Goal: Navigation & Orientation: Find specific page/section

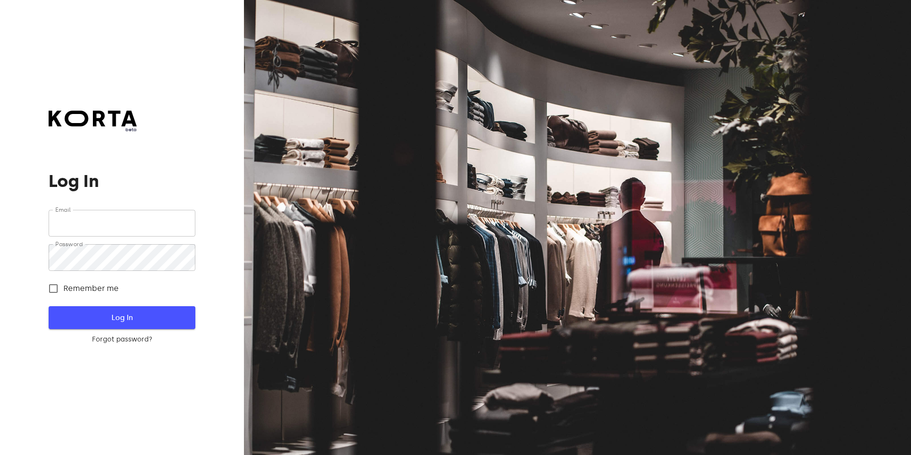
type input "[EMAIL_ADDRESS][DOMAIN_NAME]"
click at [133, 328] on button "Log In" at bounding box center [122, 317] width 146 height 23
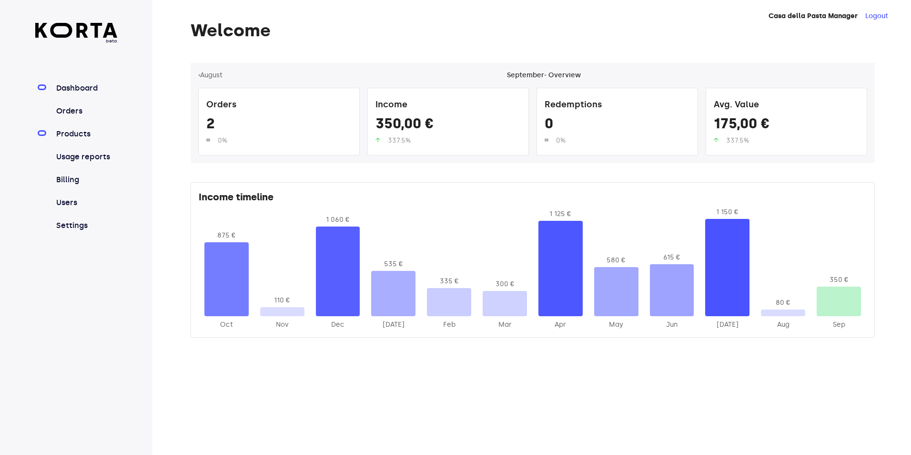
click at [90, 136] on link "Products" at bounding box center [85, 133] width 63 height 11
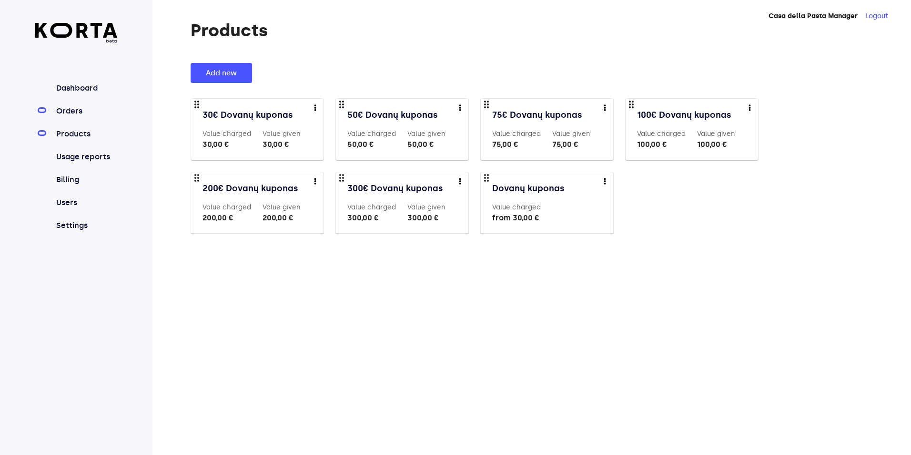
click at [77, 114] on link "Orders" at bounding box center [85, 110] width 63 height 11
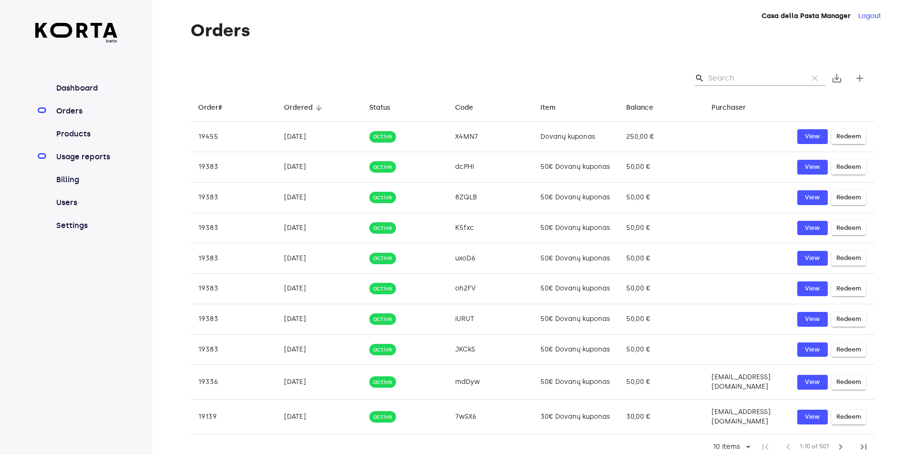
click at [88, 156] on link "Usage reports" at bounding box center [85, 156] width 63 height 11
